Goal: Check status: Check status

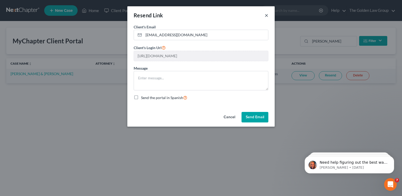
click at [265, 15] on button "×" at bounding box center [267, 15] width 4 height 6
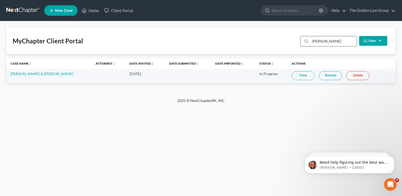
click at [314, 42] on input "[PERSON_NAME]" at bounding box center [333, 41] width 47 height 10
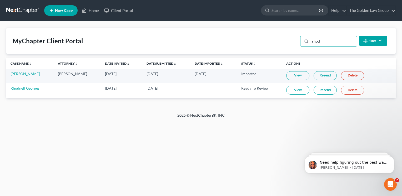
click at [300, 92] on link "View" at bounding box center [297, 90] width 23 height 9
click at [321, 89] on link "Resend" at bounding box center [325, 90] width 23 height 9
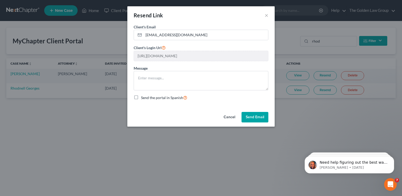
click at [255, 119] on button "Send Email" at bounding box center [255, 117] width 27 height 11
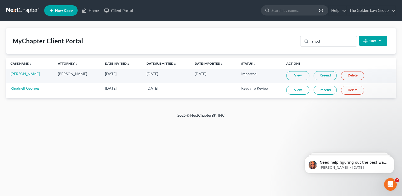
click at [321, 91] on link "Resend" at bounding box center [325, 90] width 23 height 9
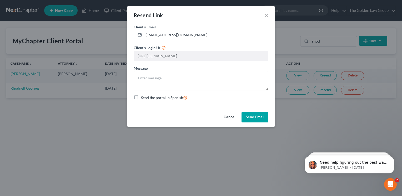
click at [258, 119] on button "Send Email" at bounding box center [255, 117] width 27 height 11
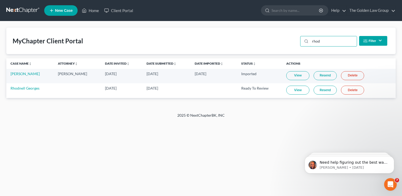
drag, startPoint x: 322, startPoint y: 43, endPoint x: 298, endPoint y: 45, distance: 24.0
click at [298, 45] on div "MyChapter Client Portal rhod Filter Status Filter... Invited In Progress Ready …" at bounding box center [200, 41] width 389 height 27
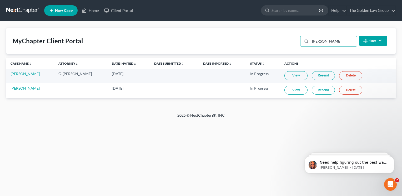
click at [289, 92] on link "View" at bounding box center [295, 90] width 23 height 9
click at [321, 41] on input "[PERSON_NAME]" at bounding box center [333, 41] width 47 height 10
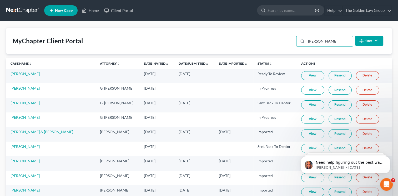
scroll to position [85, 0]
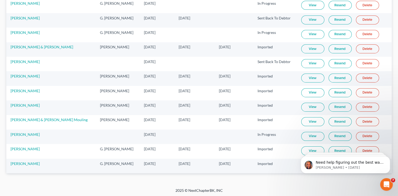
type input "[PERSON_NAME]"
click at [305, 136] on link "View" at bounding box center [312, 136] width 23 height 9
